Goal: Use online tool/utility: Use online tool/utility

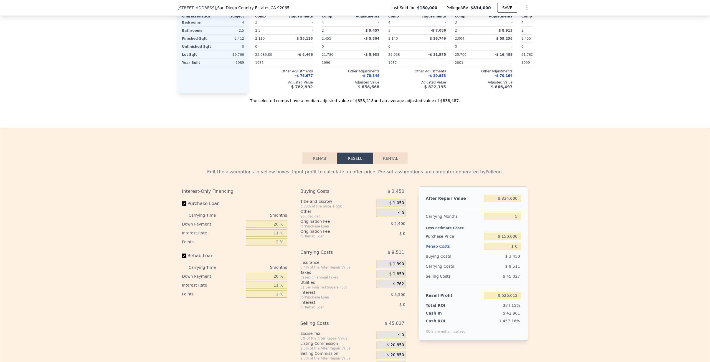
scroll to position [737, 0]
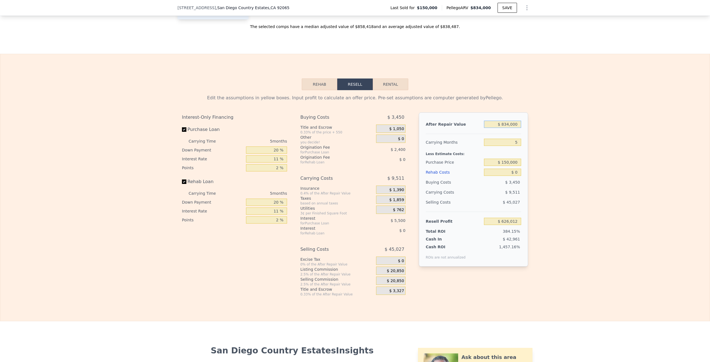
click at [507, 128] on input "$ 834,000" at bounding box center [502, 124] width 37 height 7
type input "$ 7"
type input "-$ 162,114"
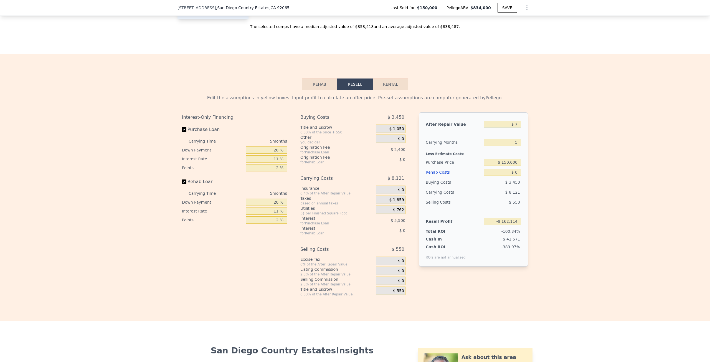
type input "$ 75"
type input "-$ 162,050"
type input "$ 750"
type input "-$ 161,412"
type input "$ 7,500"
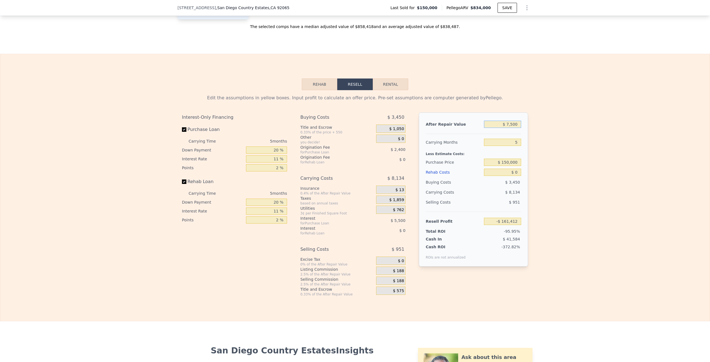
type input "-$ 155,035"
type input "$ 75,000"
type input "-$ 91,246"
type input "$ 750,000"
type input "$ 546,631"
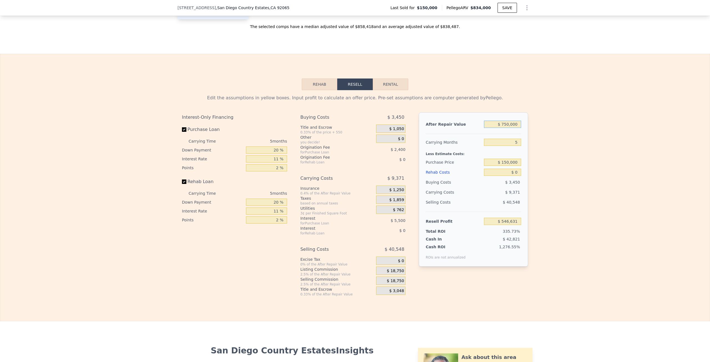
type input "$ 750,000"
click at [514, 146] on input "5" at bounding box center [502, 142] width 37 height 7
drag, startPoint x: 514, startPoint y: 152, endPoint x: 520, endPoint y: 152, distance: 5.8
click at [515, 146] on input "5" at bounding box center [502, 142] width 37 height 7
type input "4"
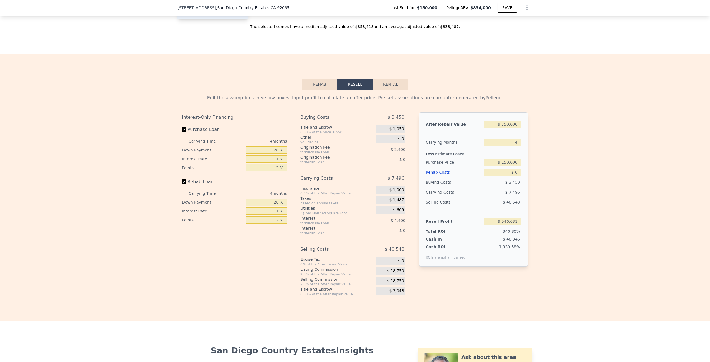
type input "$ 548,506"
type input "4"
click at [509, 166] on input "$ 150,000" at bounding box center [502, 162] width 37 height 7
type input "$ 500,000"
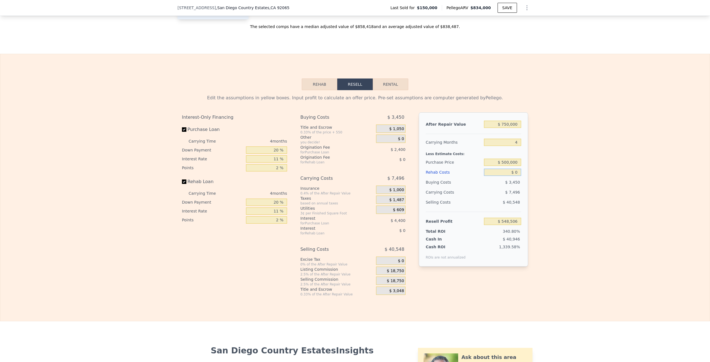
click at [514, 176] on input "$ 0" at bounding box center [502, 172] width 37 height 7
type input "$ 181,473"
click at [515, 176] on input "$ 0" at bounding box center [502, 172] width 37 height 7
type input "$ 1"
type input "$ 181,472"
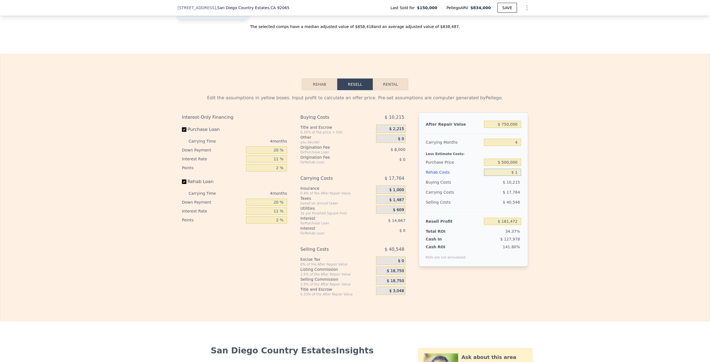
type input "$ 10"
type input "$ 181,463"
type input "$ 100"
type input "$ 181,367"
type input "$ 1,000"
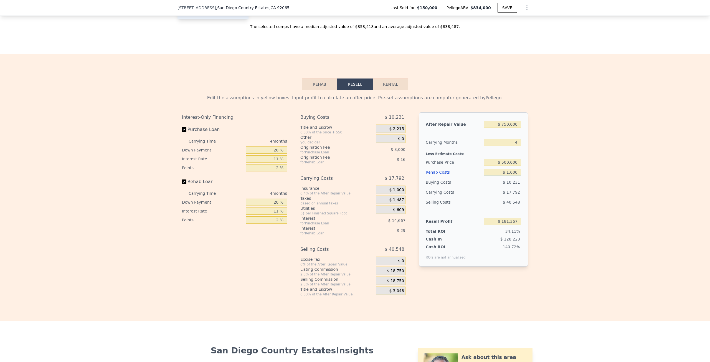
type input "$ 180,429"
type input "$ 10,000"
type input "$ 171,021"
type input "$ 100,000"
type input "$ 76,941"
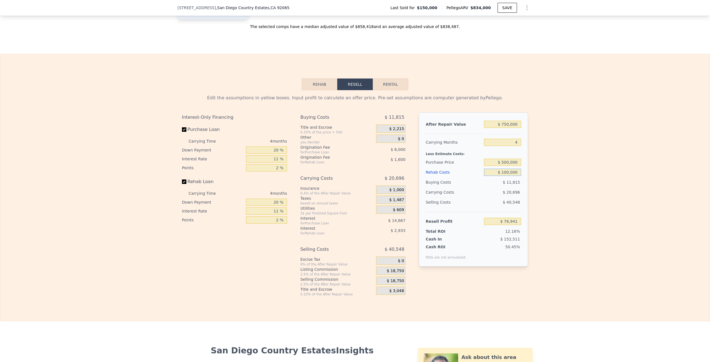
type input "$ 100,000"
click at [510, 166] on input "$ 500,000" at bounding box center [502, 162] width 37 height 7
type input "$ 475,000"
click at [546, 181] on div "Edit the assumptions in yellow boxes. Input profit to calculate an offer price.…" at bounding box center [354, 193] width 709 height 206
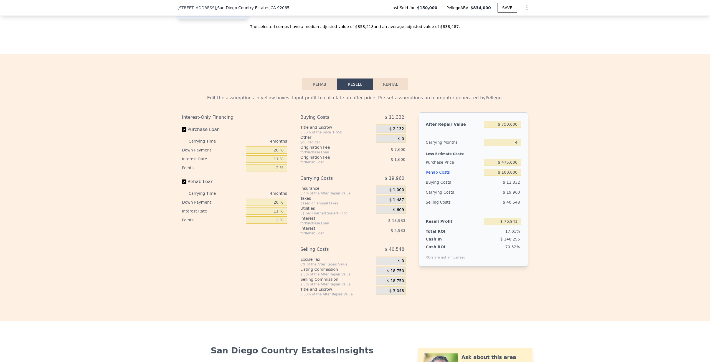
type input "$ 103,160"
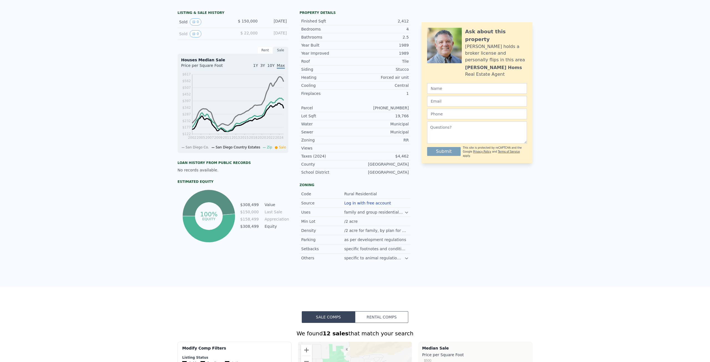
scroll to position [2, 0]
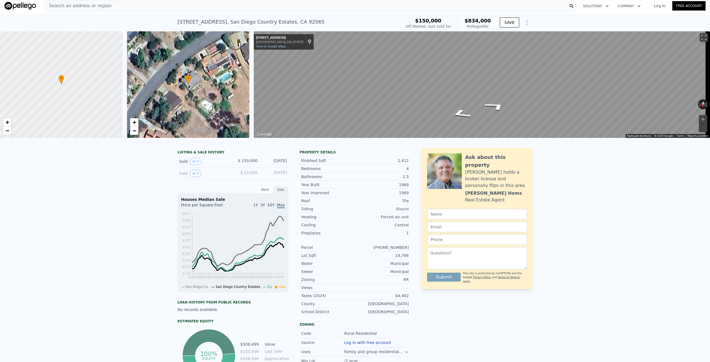
click at [647, 106] on div "Map" at bounding box center [482, 84] width 456 height 106
click at [700, 38] on button "Toggle fullscreen view" at bounding box center [704, 37] width 8 height 8
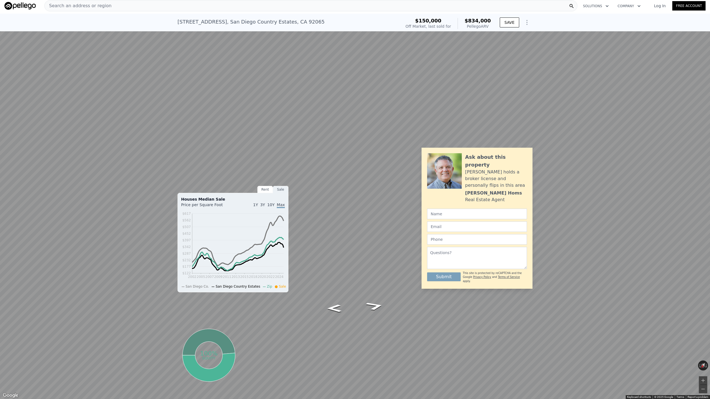
click at [704, 3] on button "Toggle fullscreen view" at bounding box center [704, 6] width 8 height 8
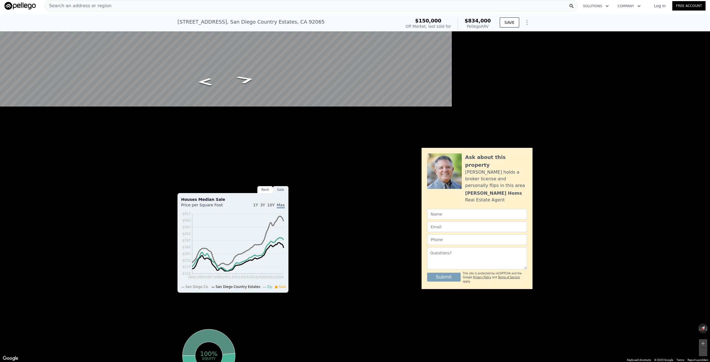
scroll to position [0, 0]
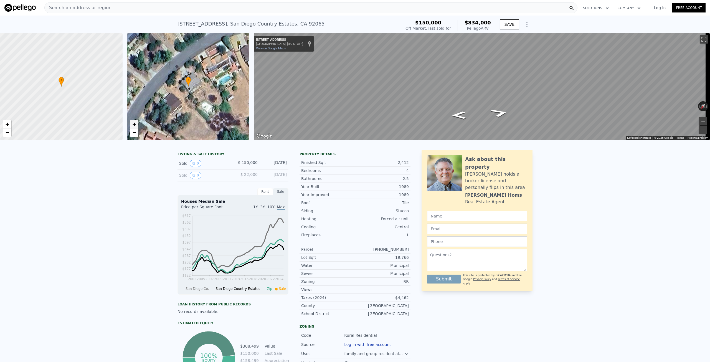
click at [136, 125] on link "+" at bounding box center [134, 124] width 8 height 8
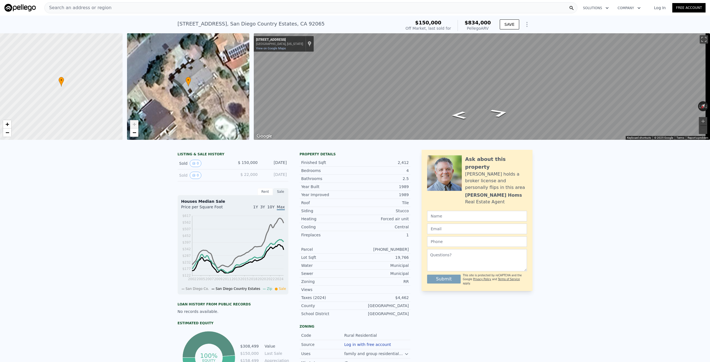
click at [136, 125] on link "+" at bounding box center [134, 124] width 8 height 8
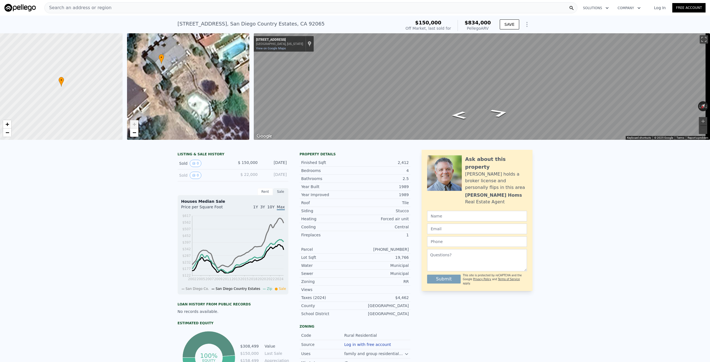
drag, startPoint x: 221, startPoint y: 116, endPoint x: 166, endPoint y: 115, distance: 55.2
click at [194, 93] on div "• + −" at bounding box center [188, 86] width 123 height 106
click at [137, 133] on link "−" at bounding box center [134, 132] width 8 height 8
